Goal: Obtain resource: Download file/media

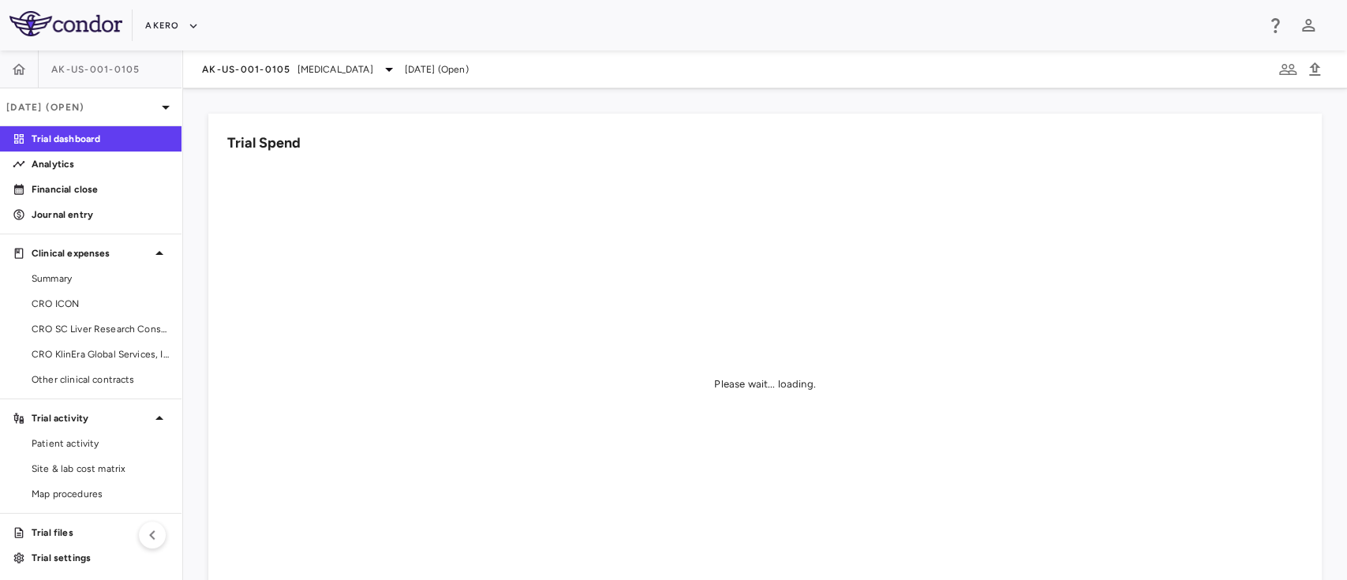
scroll to position [2, 0]
click at [93, 473] on link "Site & lab cost matrix" at bounding box center [90, 466] width 181 height 24
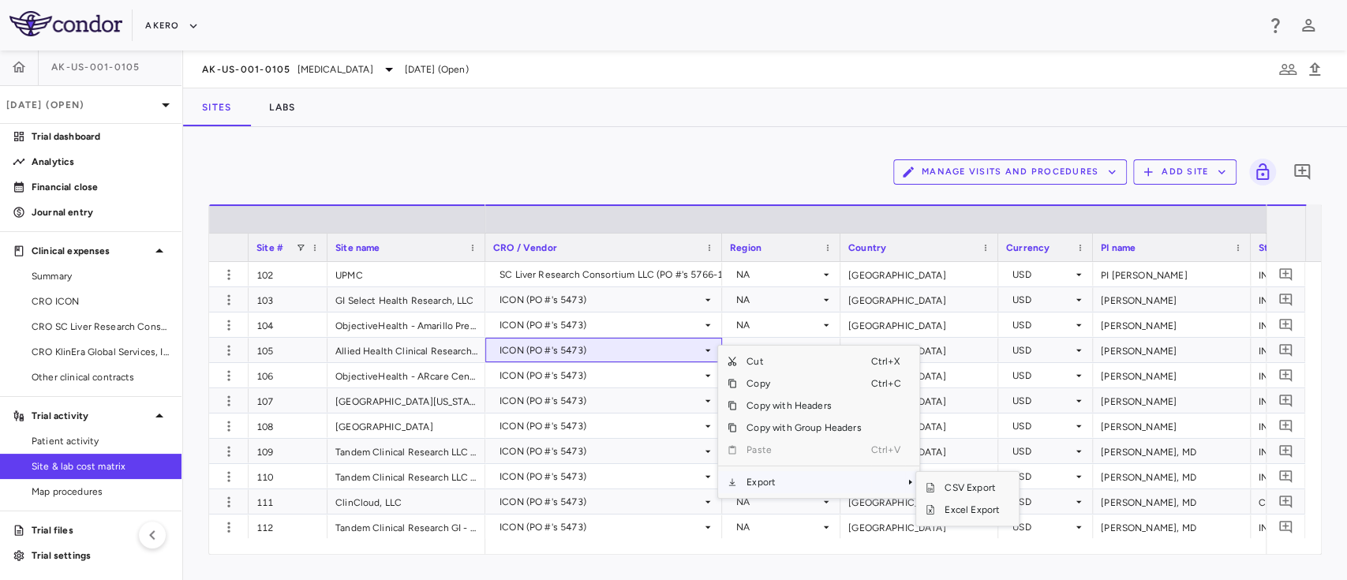
click at [827, 482] on span "Export" at bounding box center [803, 482] width 133 height 22
click at [974, 507] on span "Excel Export" at bounding box center [972, 510] width 74 height 22
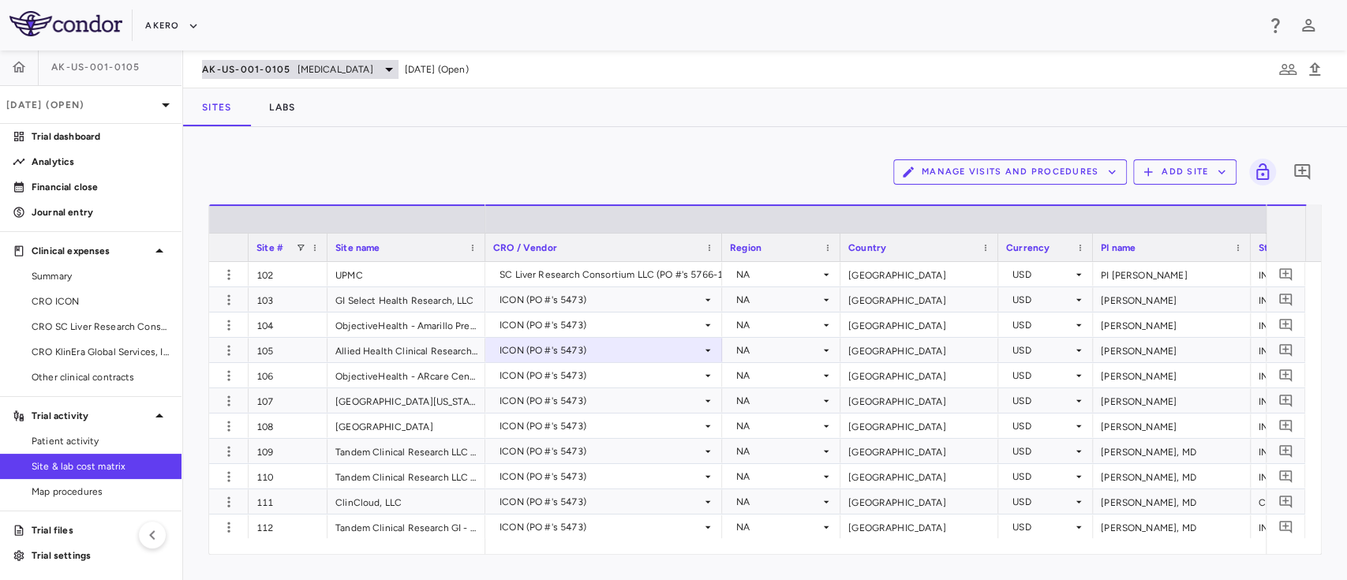
click at [373, 74] on span "[MEDICAL_DATA]" at bounding box center [335, 69] width 76 height 14
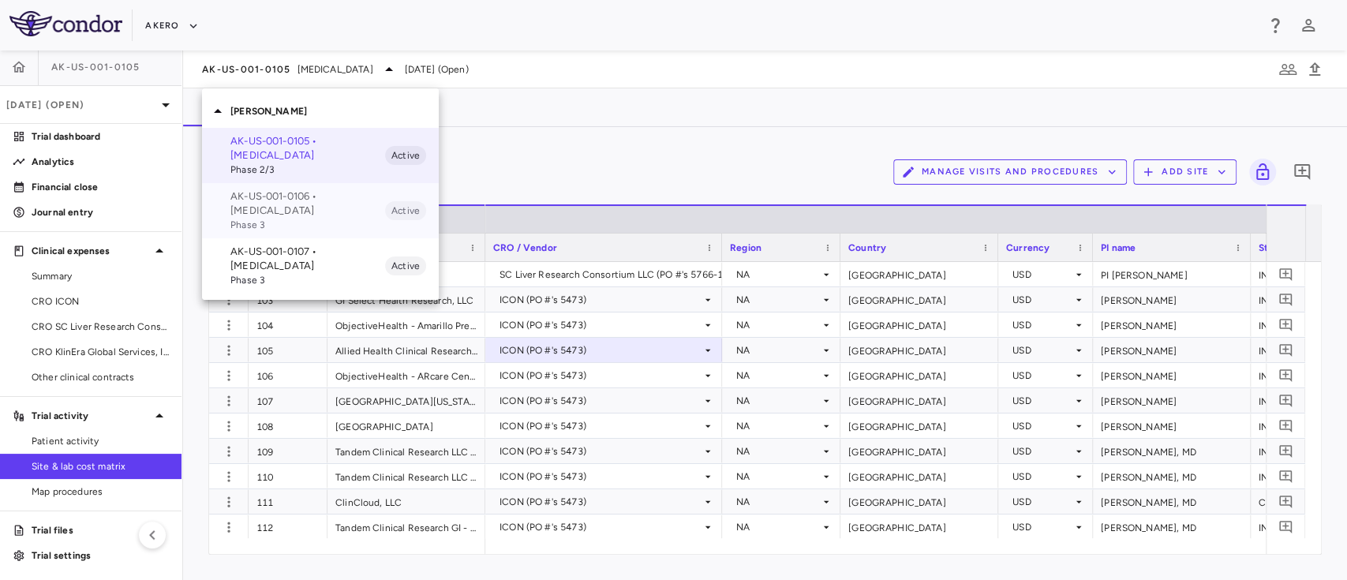
click at [309, 192] on p "AK-US-001-0106 • [MEDICAL_DATA]" at bounding box center [307, 203] width 155 height 28
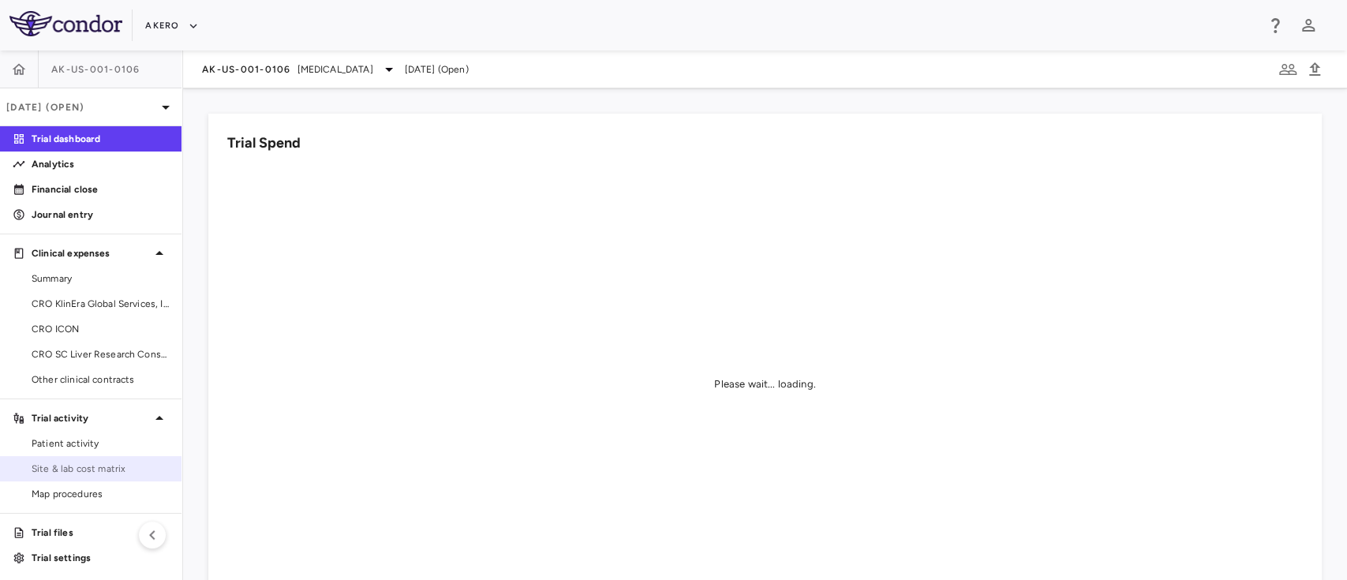
click at [93, 471] on span "Site & lab cost matrix" at bounding box center [100, 468] width 137 height 14
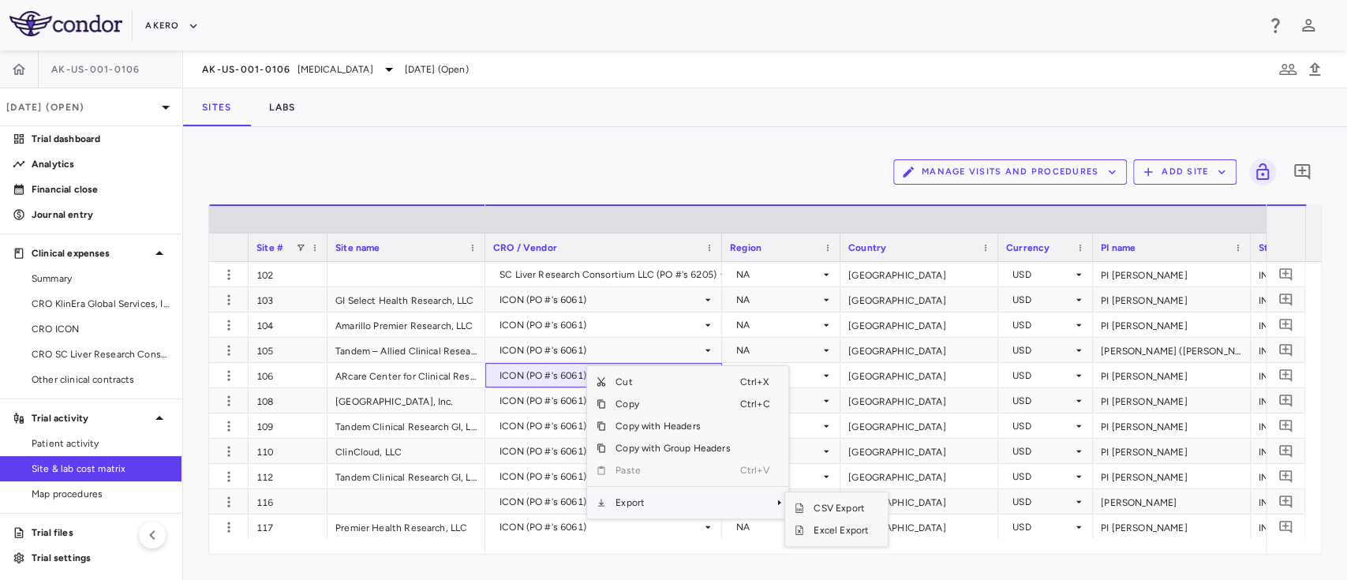
click at [652, 510] on span "Export" at bounding box center [672, 502] width 133 height 22
click at [819, 533] on span "Excel Export" at bounding box center [841, 530] width 74 height 22
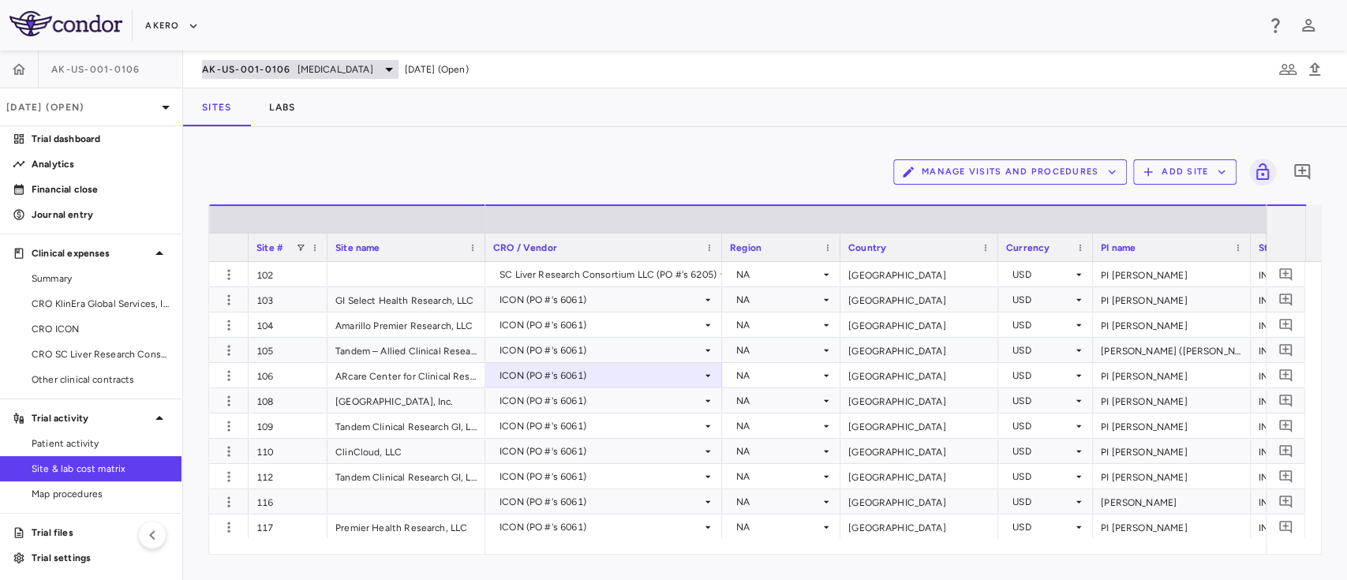
click at [373, 69] on span "[MEDICAL_DATA]" at bounding box center [335, 69] width 76 height 14
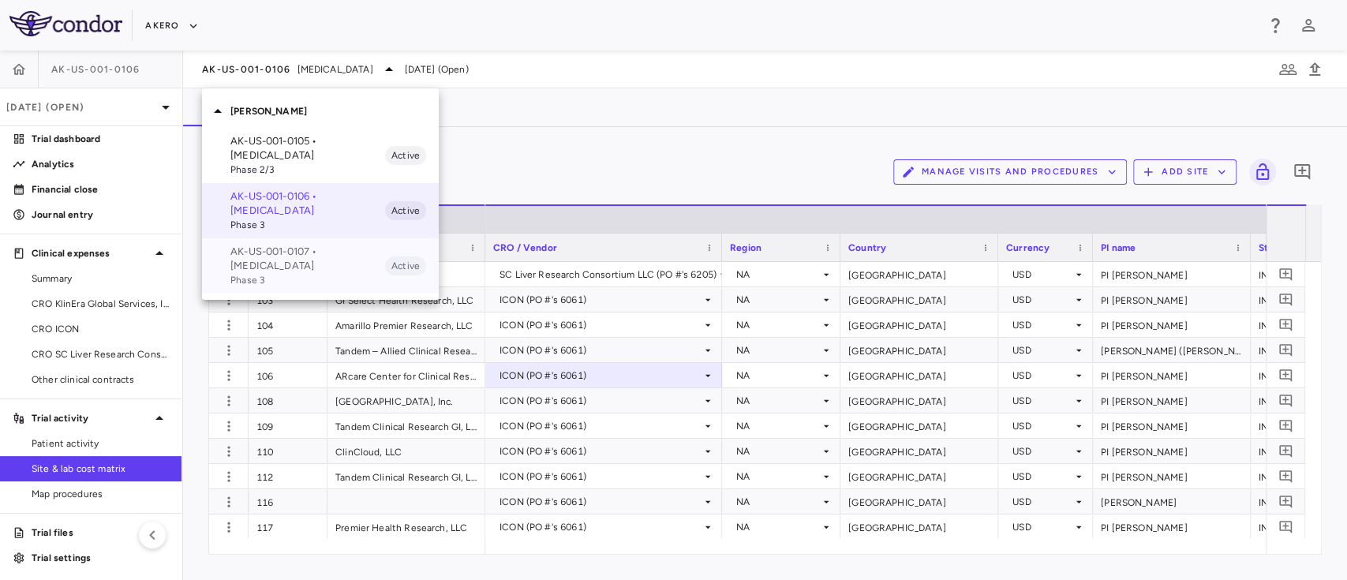
click at [297, 257] on p "AK-US-001-0107 • [MEDICAL_DATA]" at bounding box center [307, 259] width 155 height 28
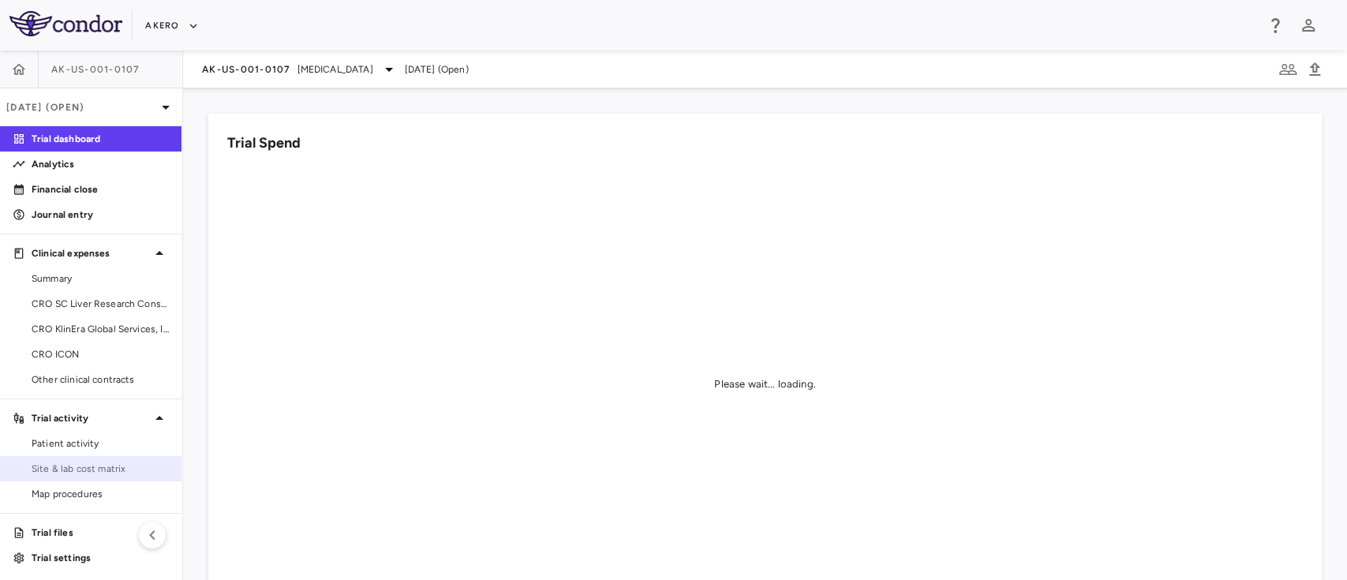
click at [85, 466] on span "Site & lab cost matrix" at bounding box center [100, 468] width 137 height 14
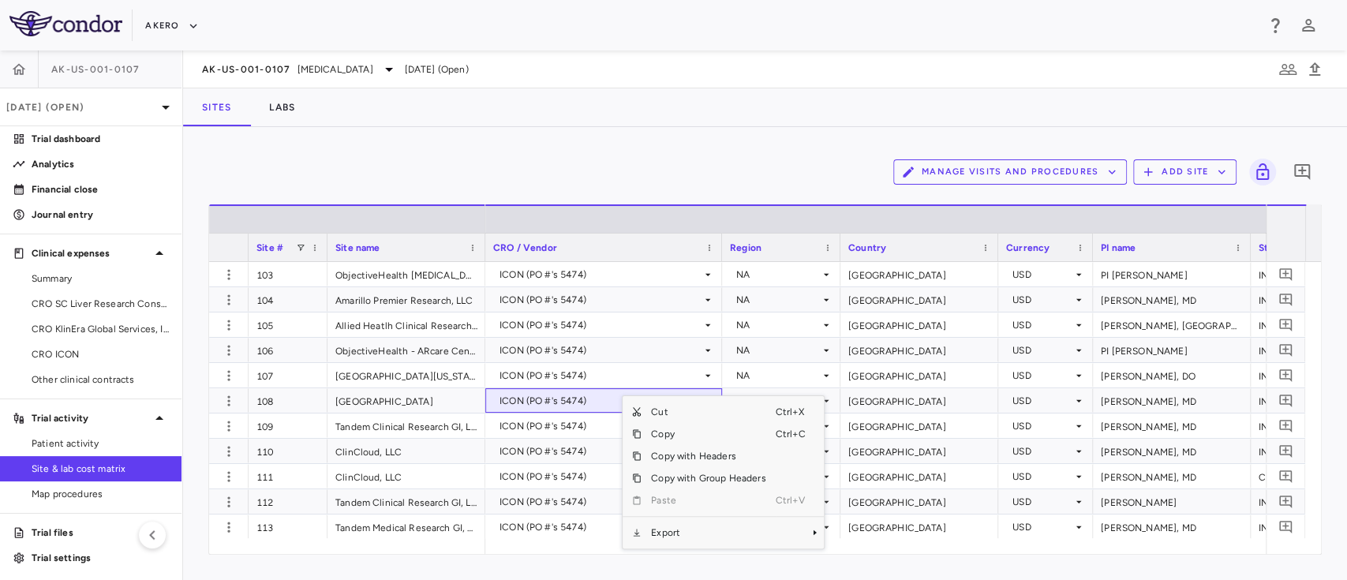
click at [671, 521] on div "Context Menu" at bounding box center [707, 516] width 133 height 10
click at [670, 531] on span "Export" at bounding box center [707, 532] width 133 height 22
click at [870, 537] on span "Excel Export" at bounding box center [876, 537] width 74 height 22
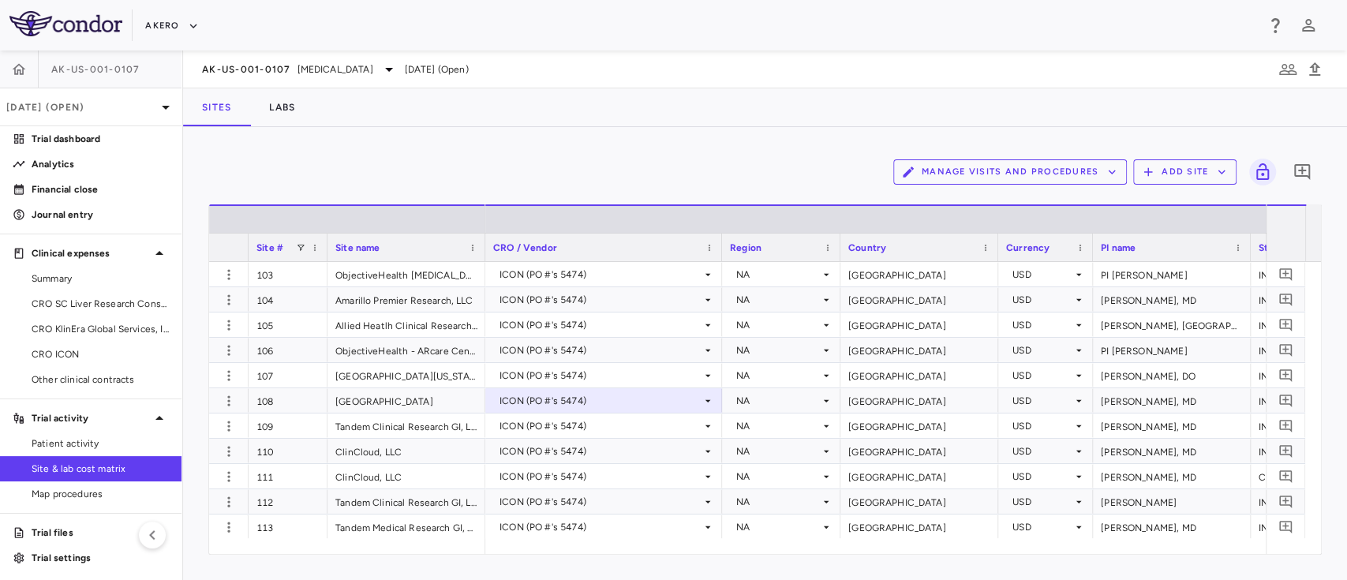
click at [50, 70] on div "AK-US-001-0107" at bounding box center [90, 69] width 181 height 38
click at [7, 70] on button "button" at bounding box center [19, 69] width 38 height 38
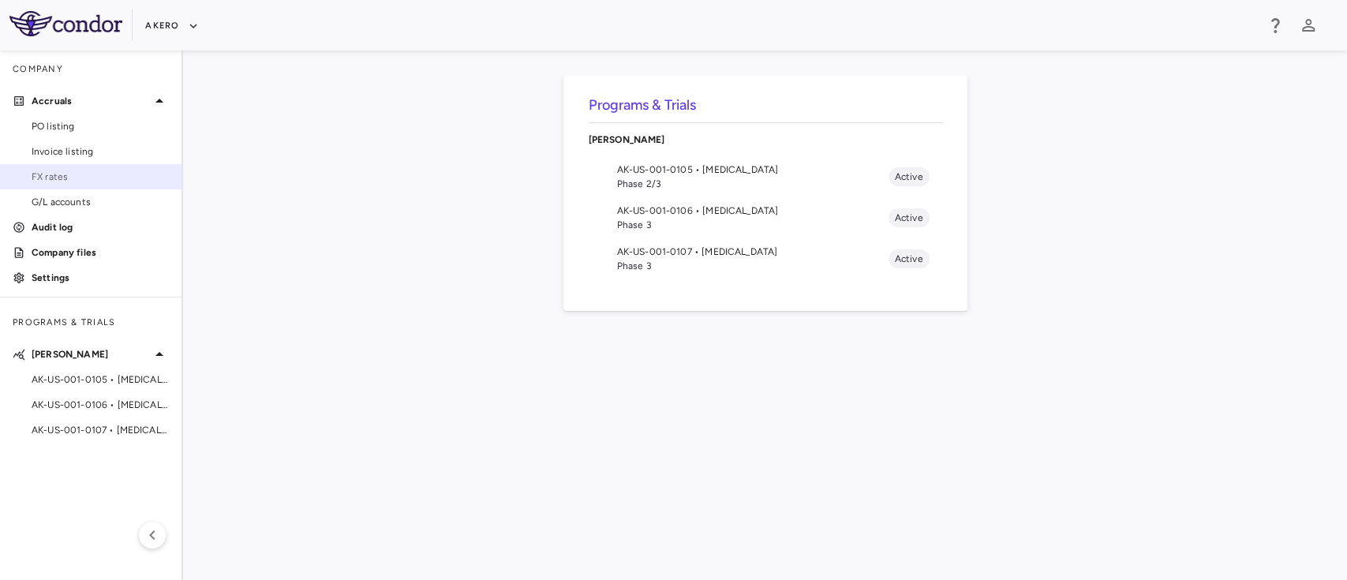
click at [87, 180] on span "FX rates" at bounding box center [100, 177] width 137 height 14
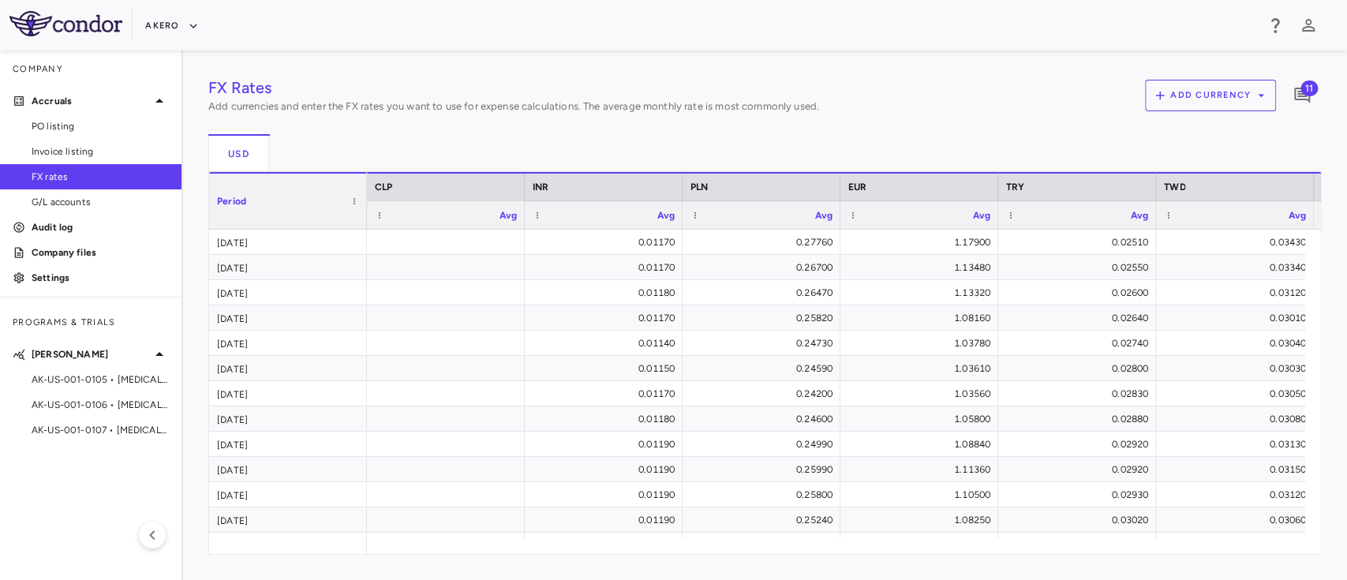
click at [1303, 91] on span "11" at bounding box center [1308, 88] width 17 height 16
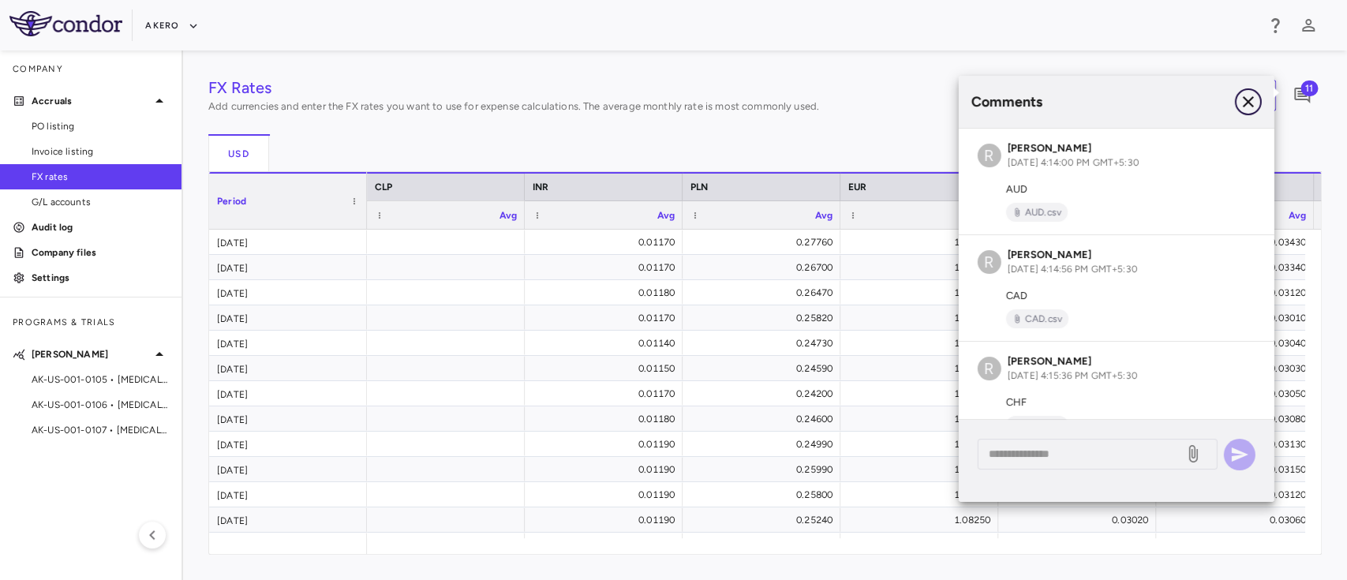
click at [1246, 103] on icon "button" at bounding box center [1247, 101] width 11 height 11
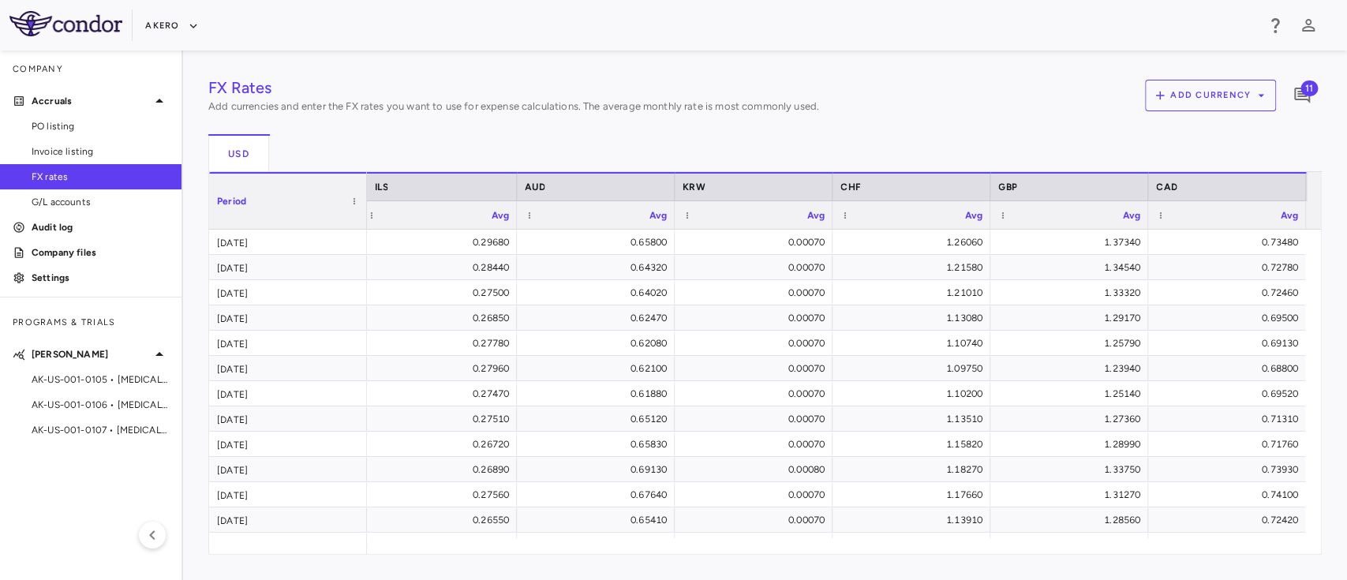
scroll to position [0, 839]
